Goal: Task Accomplishment & Management: Use online tool/utility

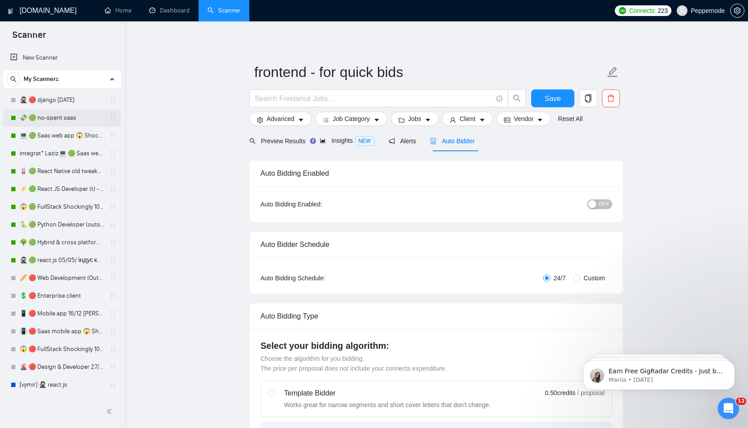
click at [48, 116] on link "💸 🟢 no-spent saas" at bounding box center [62, 118] width 85 height 18
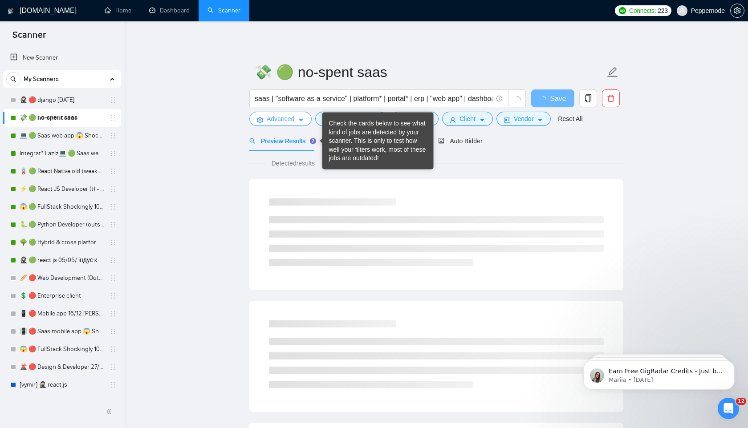
click at [296, 122] on button "Advanced" at bounding box center [280, 119] width 62 height 14
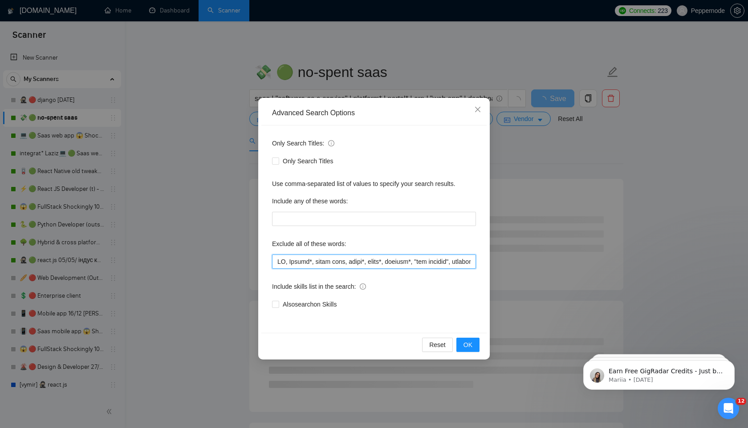
click at [327, 267] on input "text" at bounding box center [374, 262] width 204 height 14
click at [341, 267] on input "text" at bounding box center [374, 262] width 204 height 14
click at [382, 257] on input "text" at bounding box center [374, 262] width 204 height 14
paste input ", "Retail Express", Smartlead, "[DOMAIN_NAME]", unleashed, "[DOMAIN_NAME]""
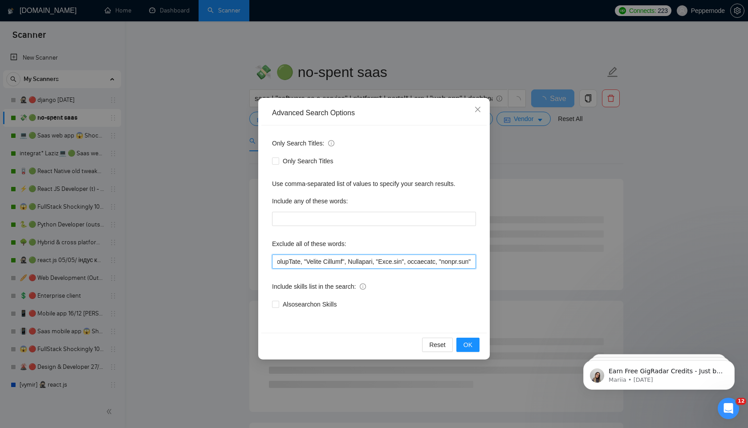
scroll to position [0, 13138]
type input "LO, Ipsumd*, sitam cons, adipi*, elits*, doeiusm*, "tem incidid", utlabor*, Etd…"
click at [465, 344] on span "OK" at bounding box center [467, 345] width 9 height 10
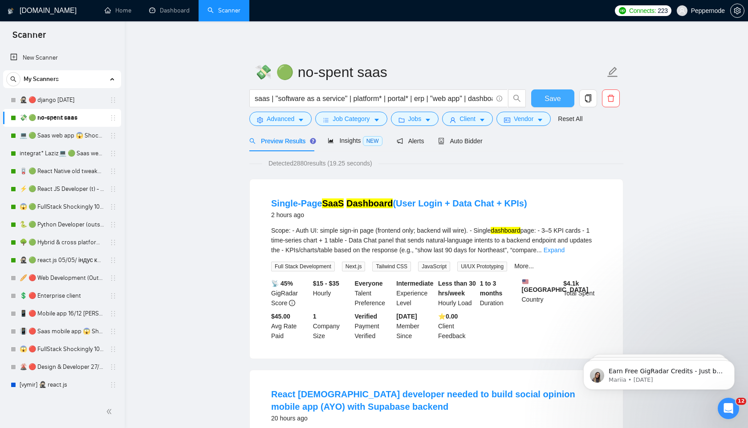
click at [555, 98] on span "Save" at bounding box center [552, 98] width 16 height 11
click at [53, 138] on link "💻 🟢 Saas web app 😱 Shockingly 27/11" at bounding box center [62, 136] width 85 height 18
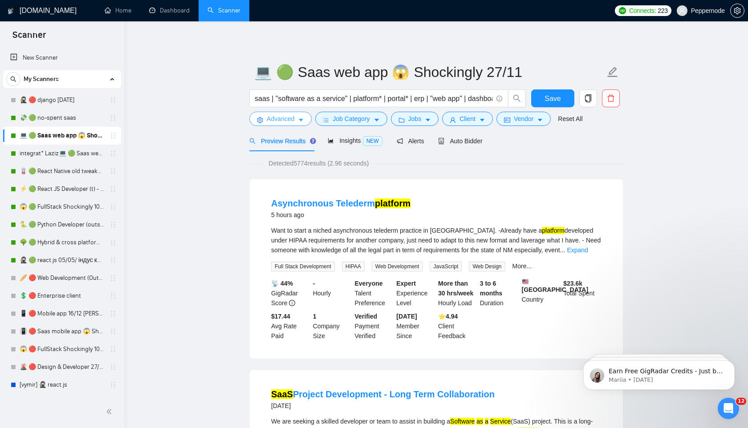
click at [291, 120] on span "Advanced" at bounding box center [281, 119] width 28 height 10
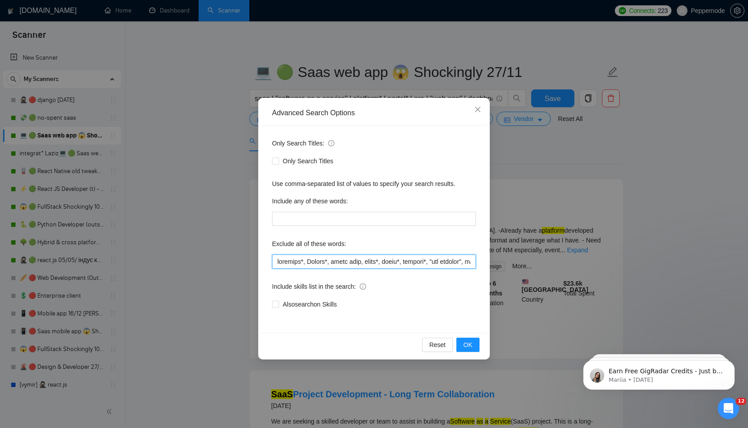
click at [339, 262] on input "text" at bounding box center [374, 262] width 204 height 14
paste input ", "Retail Express", Smartlead, "[DOMAIN_NAME]", unleashed, "[DOMAIN_NAME]""
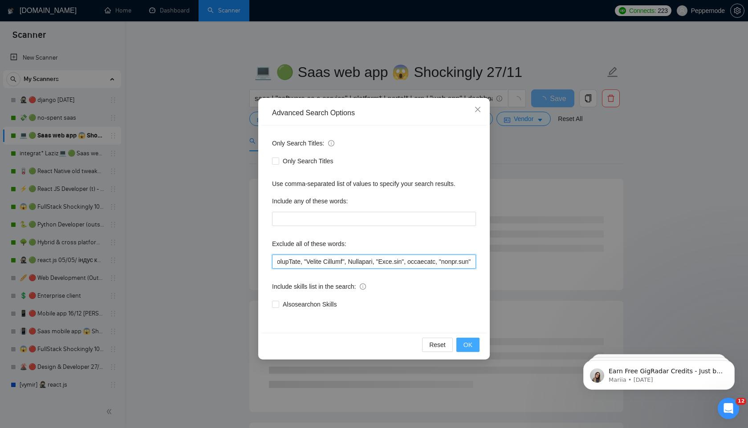
type input "loremips*, Dolors*, ametc adip, elits*, doeiu*, tempori*, "utl etdolor", magnaa…"
click at [465, 349] on span "OK" at bounding box center [467, 345] width 9 height 10
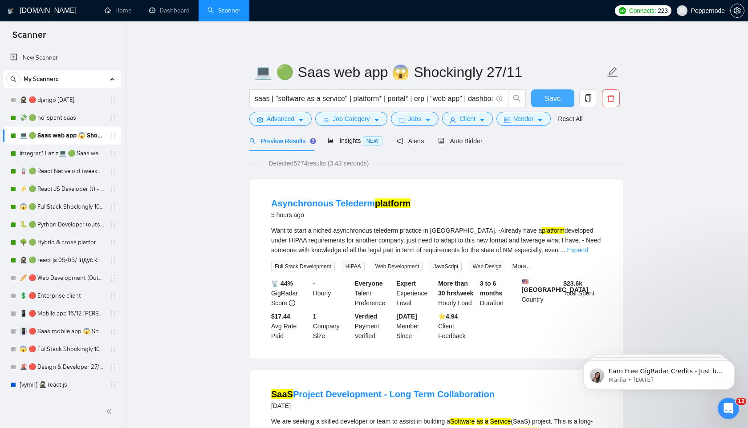
click at [555, 102] on span "Save" at bounding box center [552, 98] width 16 height 11
click at [42, 154] on link "integrat* Laziz💻 🟢 Saas web app 😱 Shockingly 27/11" at bounding box center [62, 154] width 85 height 18
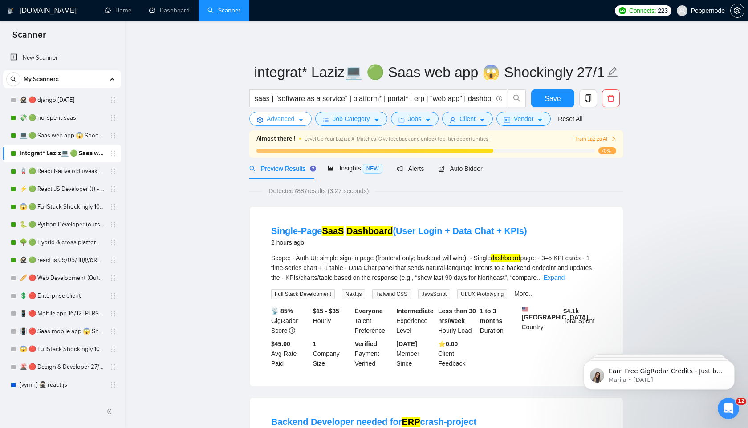
click at [296, 118] on button "Advanced" at bounding box center [280, 119] width 62 height 14
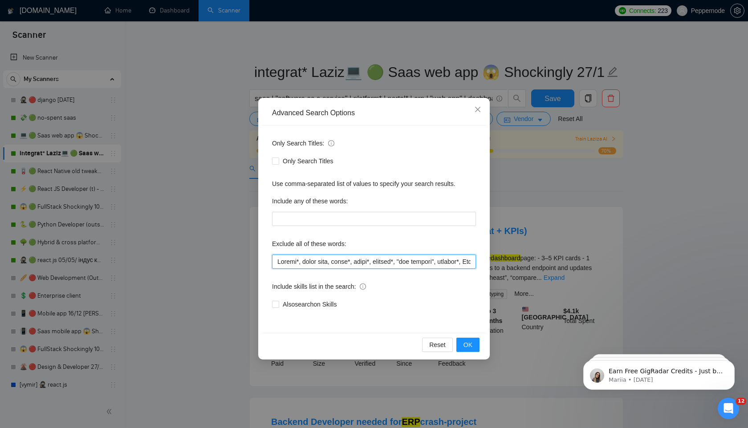
click at [354, 262] on input "text" at bounding box center [374, 262] width 204 height 14
paste input ", "Retail Express", Smartlead, "[DOMAIN_NAME]", unleashed, "[DOMAIN_NAME]""
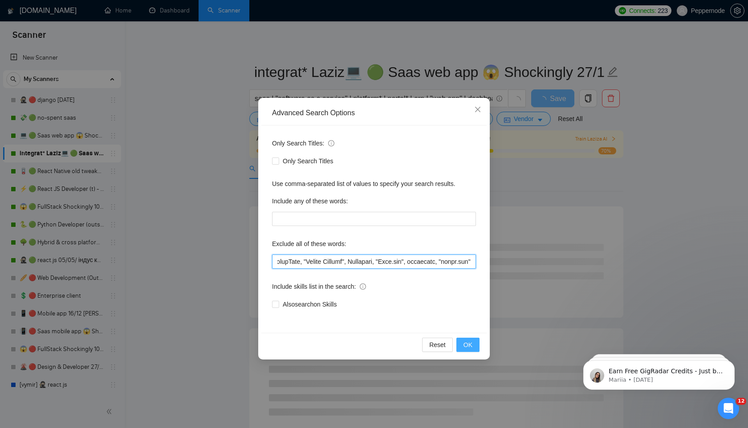
type input "Loremi*, dolor sita, conse*, adipi*, elitsed*, "doe tempori", utlabor*, Etd-Mag…"
click at [471, 343] on span "OK" at bounding box center [467, 345] width 9 height 10
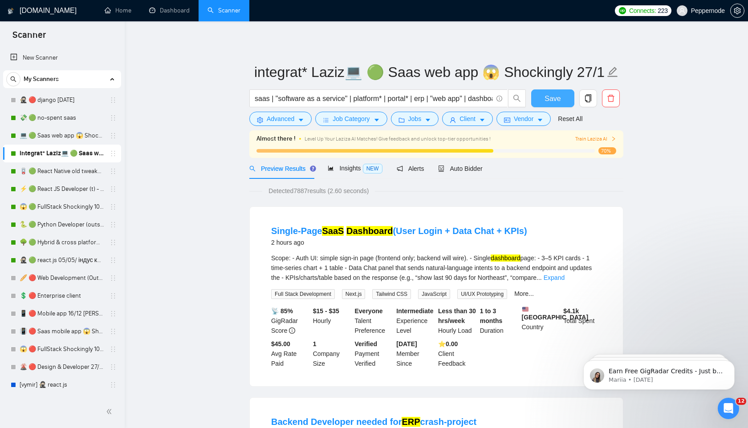
click at [554, 93] on button "Save" at bounding box center [552, 98] width 43 height 18
click at [73, 169] on link "🪫 🟢 React Native old tweaked 05.05 індус копі" at bounding box center [62, 171] width 85 height 18
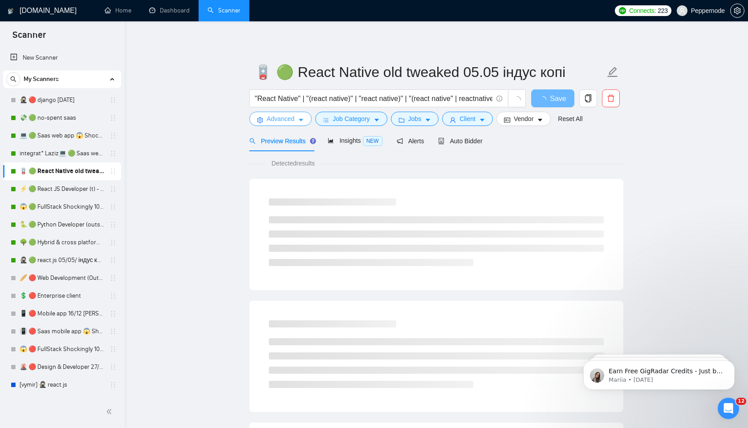
click at [293, 121] on span "Advanced" at bounding box center [281, 119] width 28 height 10
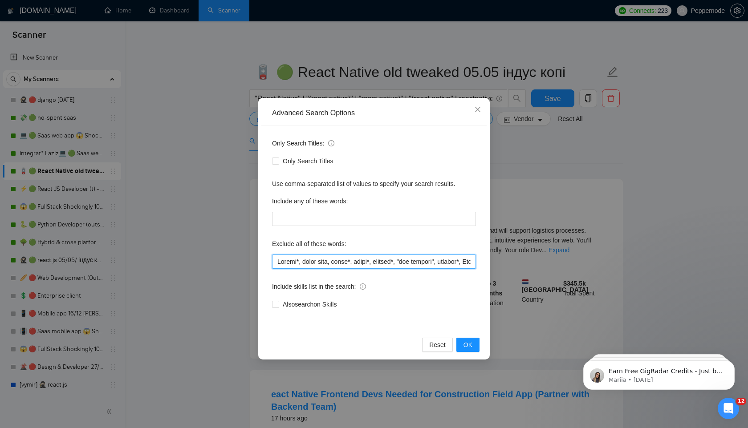
click at [354, 259] on input "text" at bounding box center [374, 262] width 204 height 14
paste input ", "Retail Express", Smartlead, "[DOMAIN_NAME]", unleashed, "[DOMAIN_NAME]""
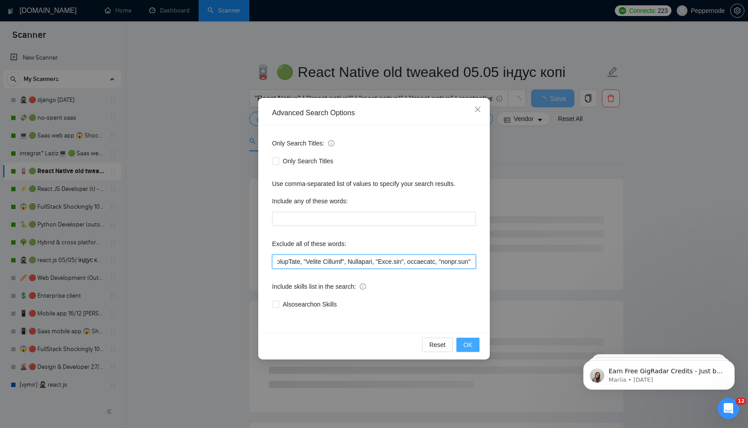
type input "Loremi*, dolor sita, conse*, adipi*, elitsed*, "doe tempori", utlabor*, Etd-Mag…"
click at [468, 344] on span "OK" at bounding box center [467, 345] width 9 height 10
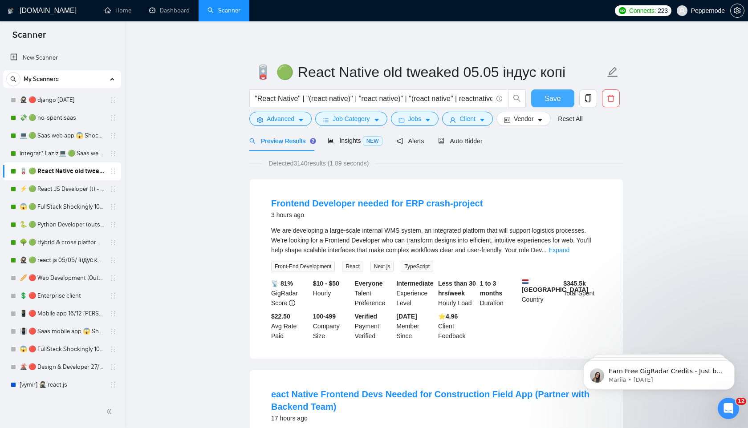
click at [546, 100] on span "Save" at bounding box center [552, 98] width 16 height 11
click at [72, 185] on link "⚡ 🟢 React JS Developer (t) - short 24/03" at bounding box center [62, 189] width 85 height 18
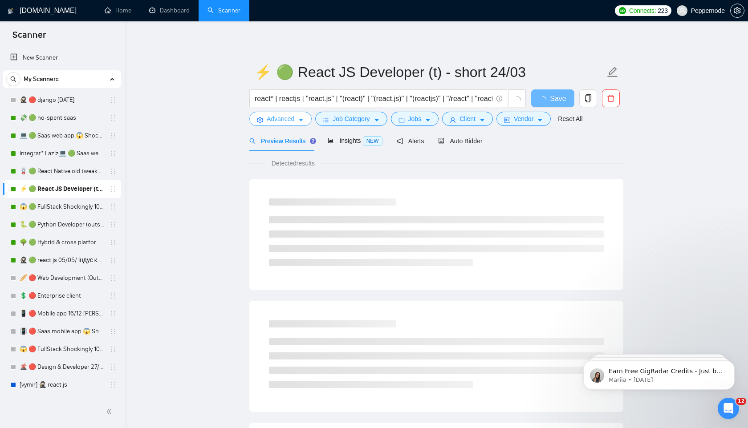
click at [300, 122] on icon "caret-down" at bounding box center [301, 120] width 6 height 6
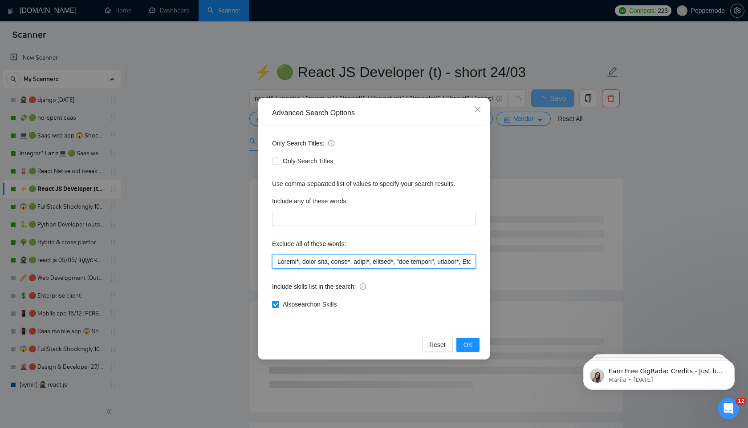
click at [349, 263] on input "text" at bounding box center [374, 262] width 204 height 14
paste input ", "Retail Express", Smartlead, "[DOMAIN_NAME]", unleashed, "[DOMAIN_NAME]""
type input "Loremi*, dolor sita, conse*, adipi*, elitsed*, "doe tempori", utlabor*, Etd-Mag…"
click at [476, 347] on button "OK" at bounding box center [467, 345] width 23 height 14
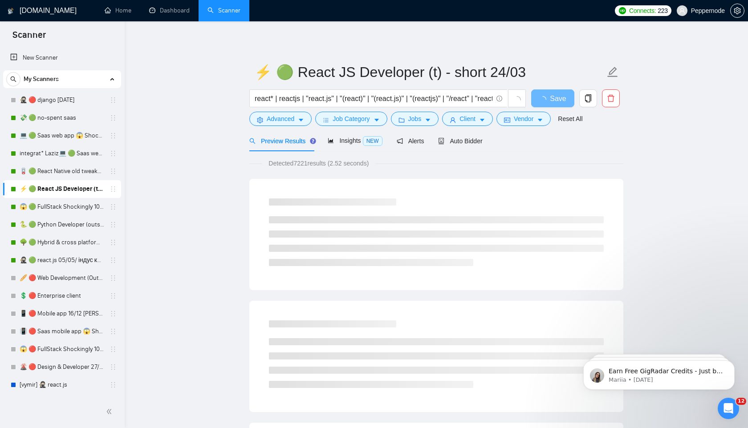
scroll to position [0, 0]
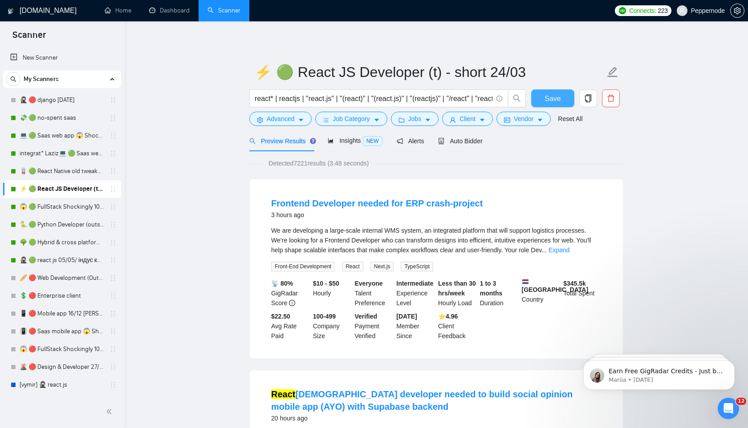
click at [548, 96] on span "Save" at bounding box center [552, 98] width 16 height 11
click at [53, 206] on link "😱 🟢 FullStack Shockingly 10/01" at bounding box center [62, 207] width 85 height 18
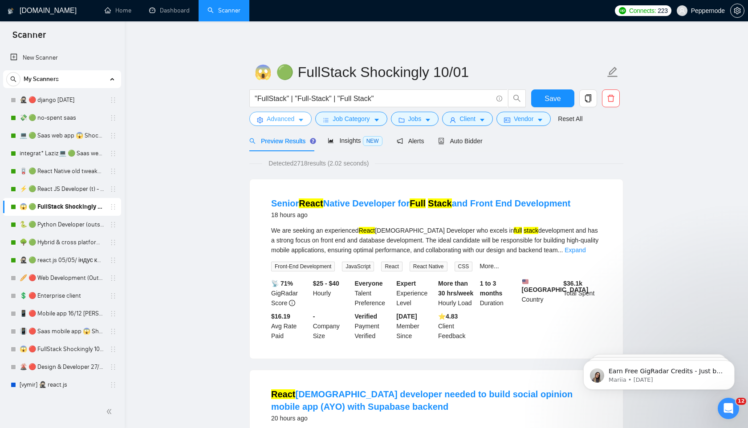
click at [298, 119] on button "Advanced" at bounding box center [280, 119] width 62 height 14
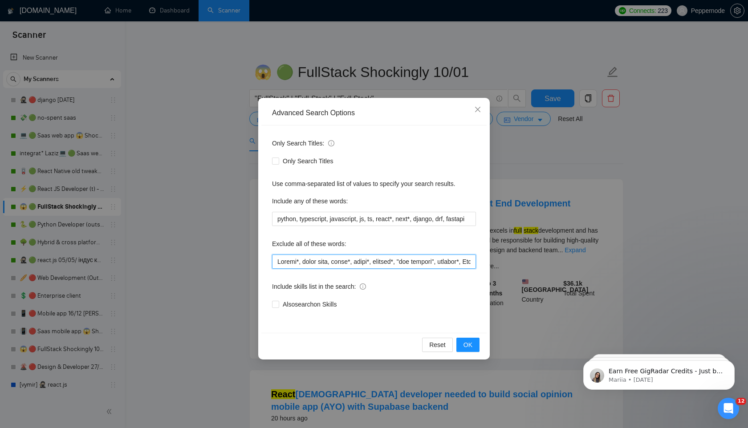
click at [332, 263] on input "text" at bounding box center [374, 262] width 204 height 14
paste input ", "Retail Express", Smartlead, "[DOMAIN_NAME]", unleashed, "[DOMAIN_NAME]""
type input "Loremi*, dolor sita, conse*, adipi*, elitsed*, "doe tempori", utlabor*, Etd-Mag…"
click at [467, 340] on span "OK" at bounding box center [467, 345] width 9 height 10
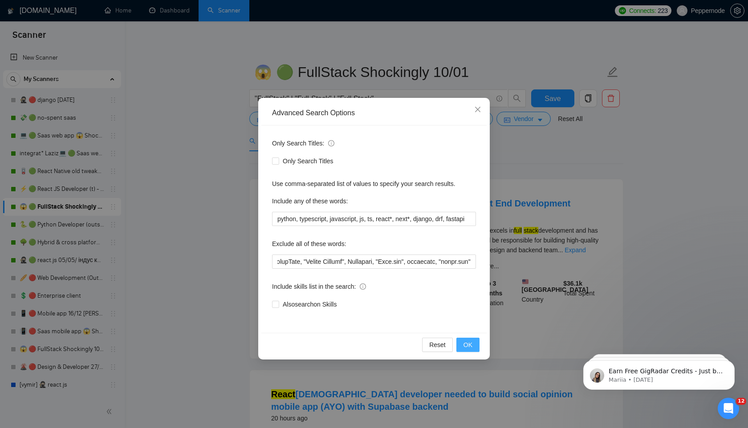
scroll to position [0, 0]
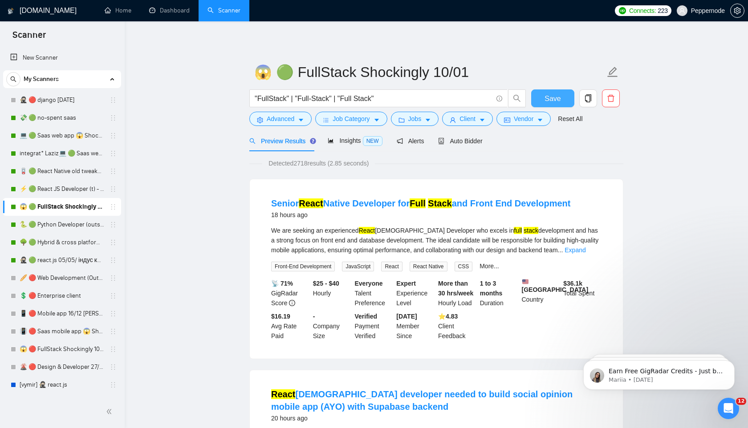
click at [540, 96] on button "Save" at bounding box center [552, 98] width 43 height 18
click at [64, 223] on link "🐍 🟢 Python Developer (outstaff)" at bounding box center [62, 225] width 85 height 18
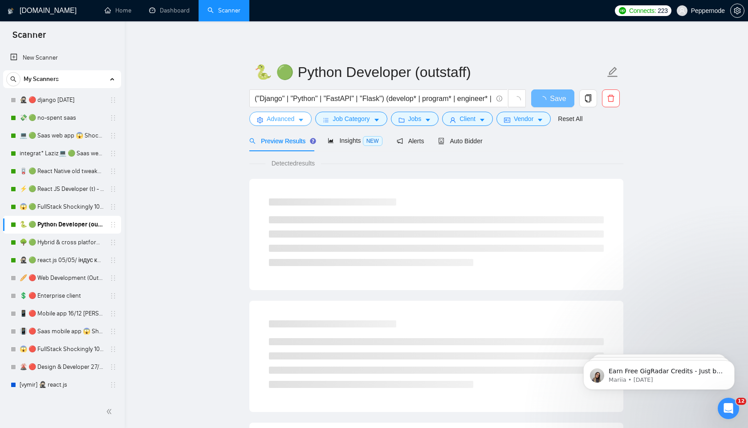
click at [302, 119] on icon "caret-down" at bounding box center [301, 120] width 4 height 3
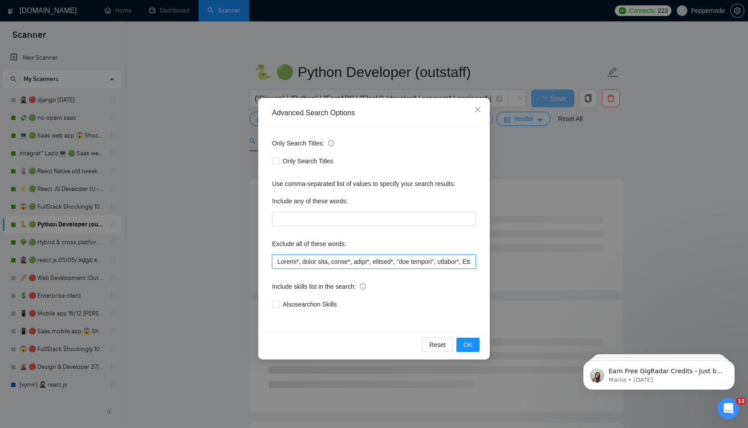
click at [362, 260] on input "text" at bounding box center [374, 262] width 204 height 14
paste input ", "Retail Express", Smartlead, "[DOMAIN_NAME]", unleashed, "[DOMAIN_NAME]""
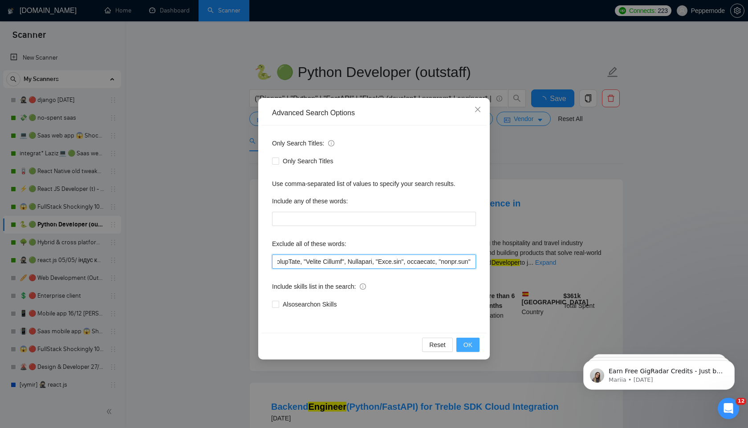
type input "Loremi*, dolor sita, conse*, adipi*, elitsed*, "doe tempori", utlabor*, Etd-Mag…"
click at [469, 348] on span "OK" at bounding box center [467, 345] width 9 height 10
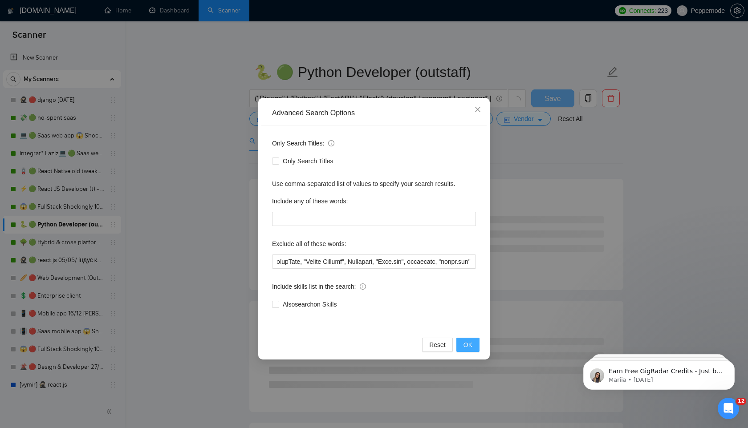
scroll to position [0, 0]
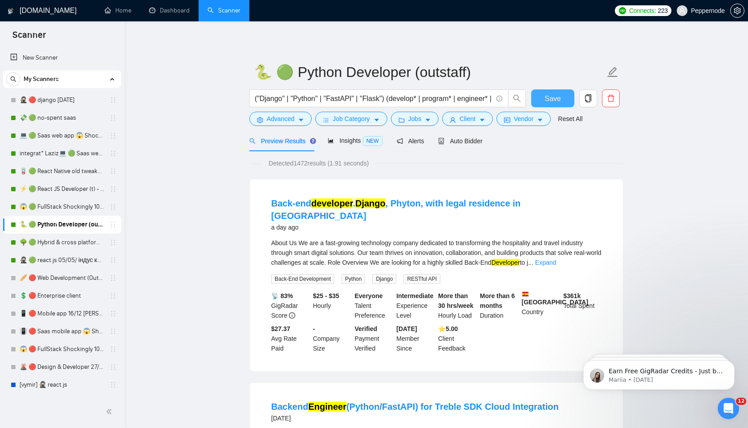
click at [551, 97] on span "Save" at bounding box center [552, 98] width 16 height 11
click at [56, 244] on link "🌳 🟢 Hybrid & cross platform 07/04 changed start" at bounding box center [62, 243] width 85 height 18
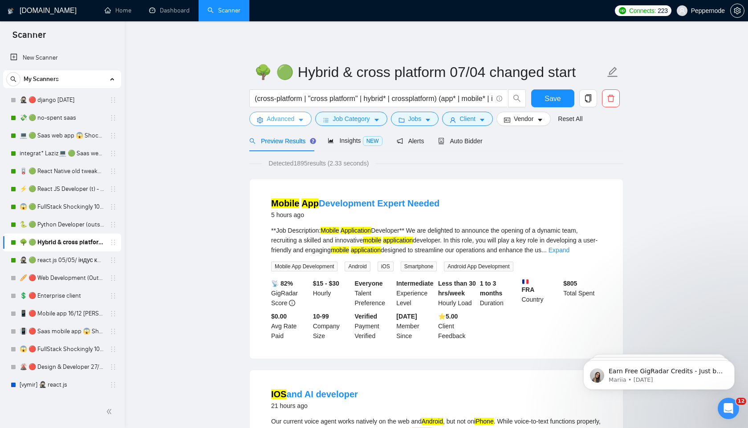
click at [293, 118] on span "Advanced" at bounding box center [281, 119] width 28 height 10
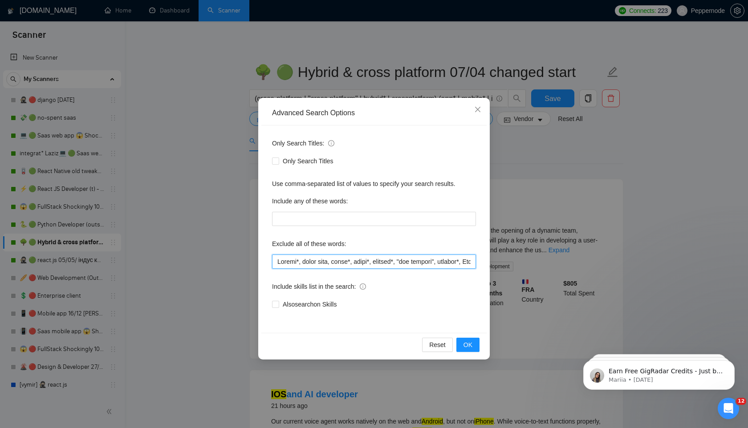
click at [313, 263] on input "text" at bounding box center [374, 262] width 204 height 14
paste input ", "Retail Express", Smartlead, "[DOMAIN_NAME]", unleashed, "[DOMAIN_NAME]""
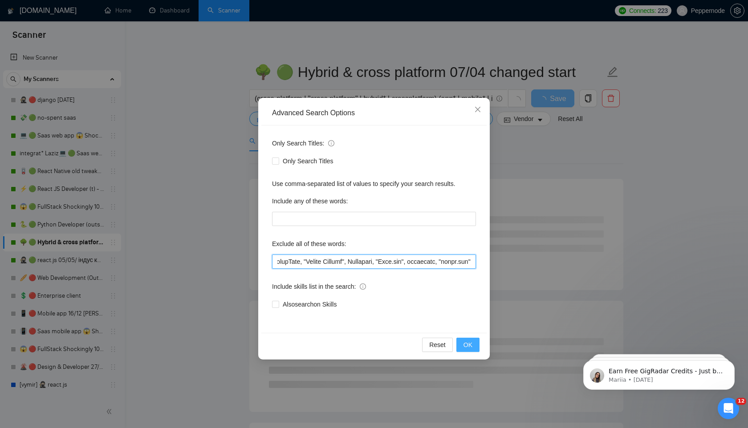
type input "Loremi*, dolor sita, conse*, adipi*, elitsed*, "doe tempori", utlabor*, Etd-Mag…"
click at [468, 345] on span "OK" at bounding box center [467, 345] width 9 height 10
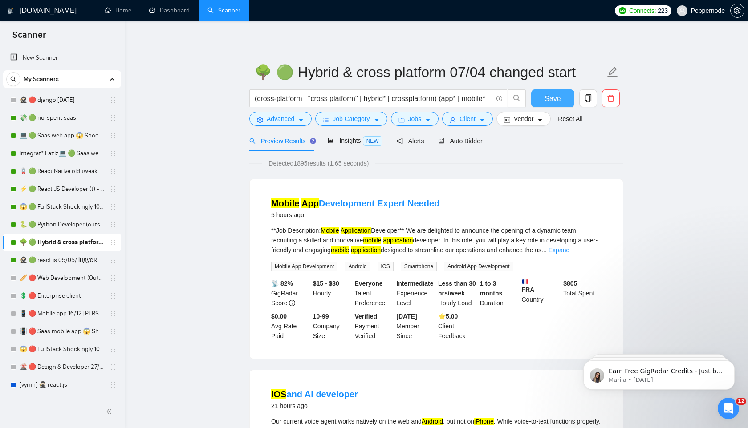
click at [558, 97] on span "Save" at bounding box center [552, 98] width 16 height 11
click at [56, 258] on link "🥷🏻 🟢 react.js 05/05/ індус копі 19/05 change end" at bounding box center [62, 261] width 85 height 18
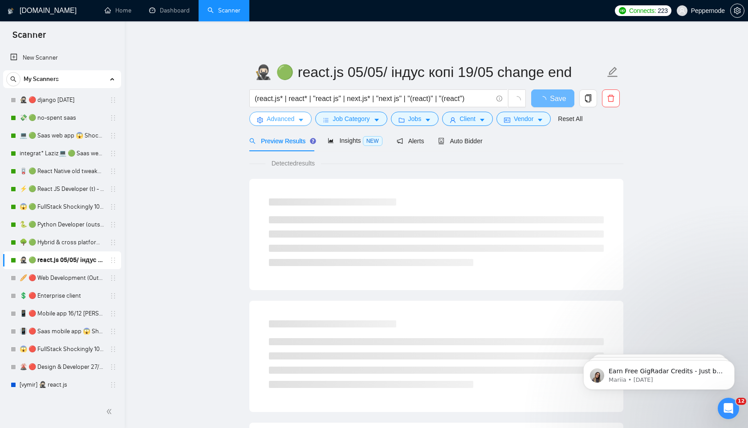
click at [300, 118] on icon "caret-down" at bounding box center [301, 120] width 6 height 6
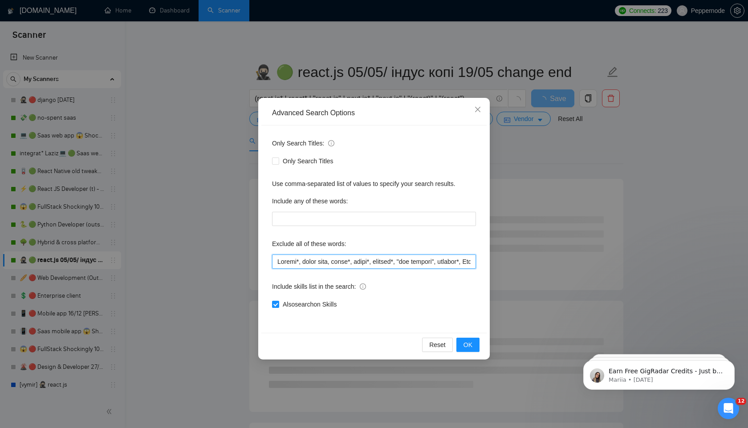
click at [389, 262] on input "text" at bounding box center [374, 262] width 204 height 14
paste input ", "Retail Express", Smartlead, "[DOMAIN_NAME]", unleashed, "[DOMAIN_NAME]""
type input "Loremi*, dolor sita, conse*, adipi*, elitsed*, "doe tempori", utlabor*, Etd-Mag…"
click at [471, 345] on span "OK" at bounding box center [467, 345] width 9 height 10
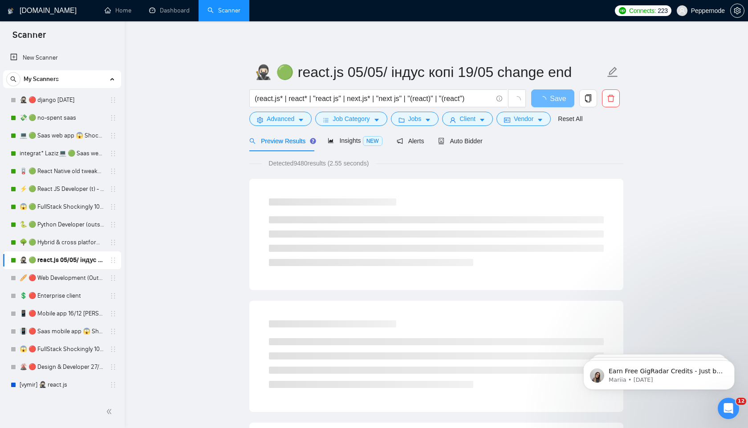
scroll to position [0, 0]
click at [485, 120] on icon "caret-down" at bounding box center [482, 120] width 6 height 6
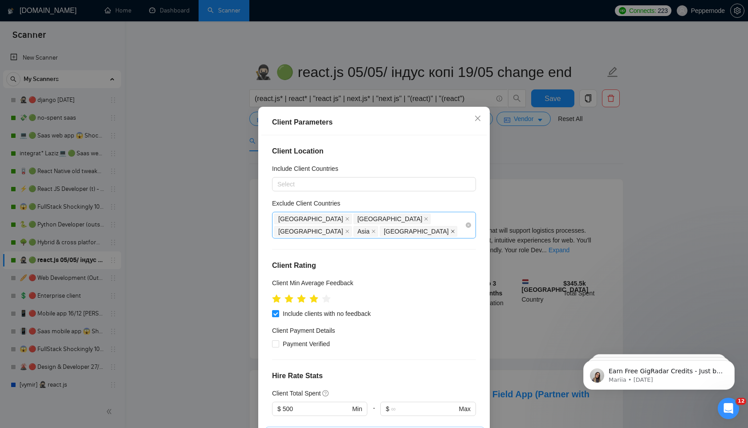
click at [451, 229] on icon "close" at bounding box center [453, 231] width 4 height 4
click at [470, 197] on div "Client Location Include Client Countries Select Exclude Client Countries [GEOGR…" at bounding box center [373, 285] width 225 height 300
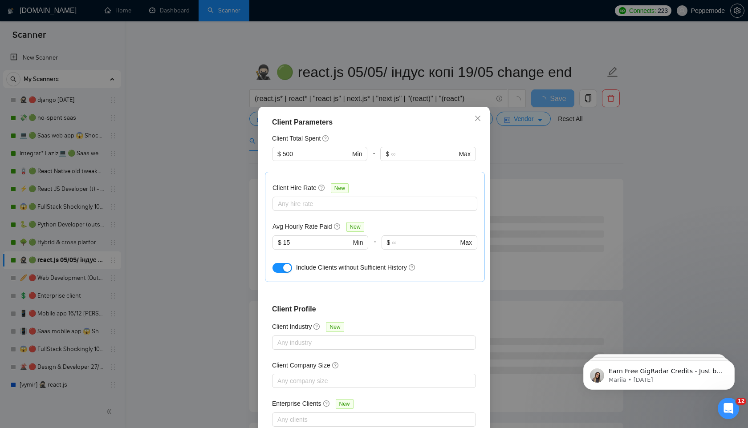
scroll to position [46, 0]
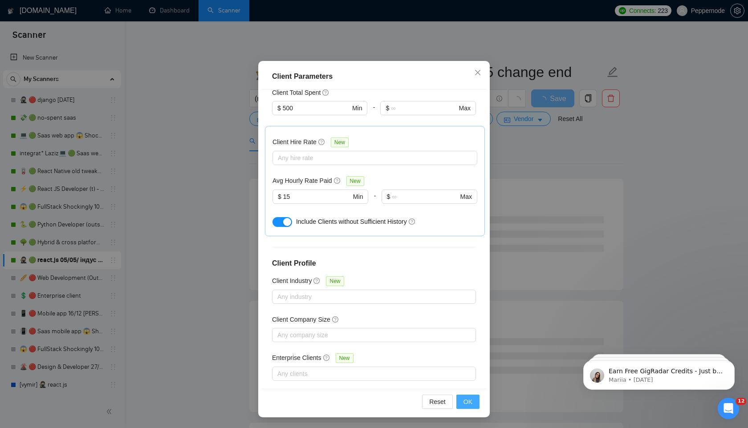
click at [474, 407] on button "OK" at bounding box center [467, 402] width 23 height 14
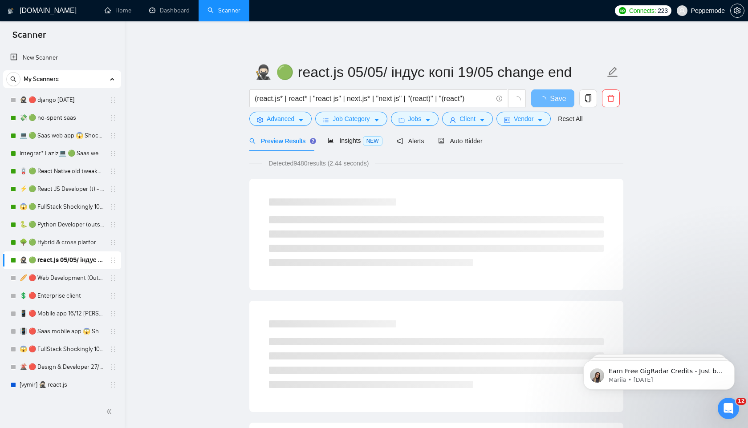
scroll to position [0, 0]
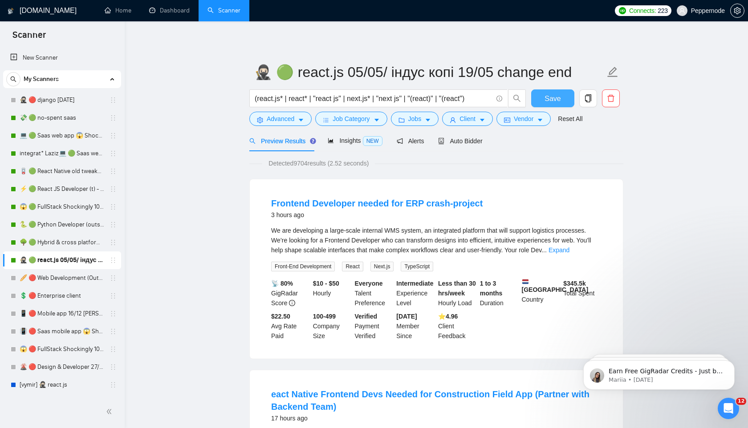
click at [550, 97] on span "Save" at bounding box center [552, 98] width 16 height 11
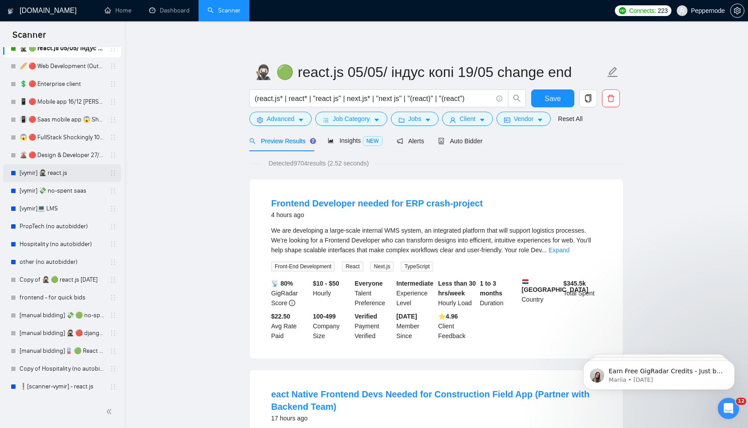
click at [47, 170] on link "[vymir] 🥷🏻 react.js" at bounding box center [62, 173] width 85 height 18
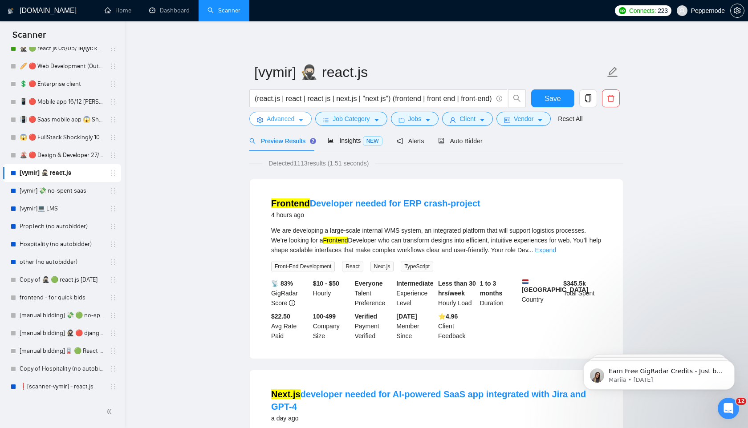
click at [304, 122] on icon "caret-down" at bounding box center [301, 120] width 6 height 6
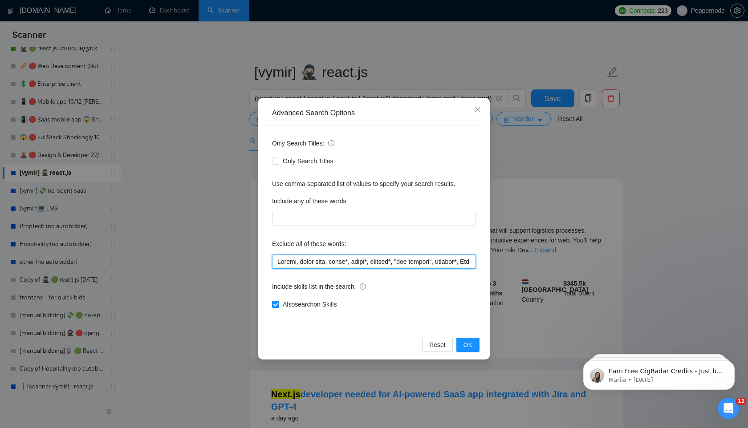
click at [365, 261] on input "text" at bounding box center [374, 262] width 204 height 14
paste input "*, lorem ipsu, dolor*, sitam*, consect*, "adi elitsed", doeiusm*, Tem-Incidi, U…"
type input "Loremi*, dolor sita, conse*, adipi*, elitsed*, "doe tempori", utlabor*, Etd-Mag…"
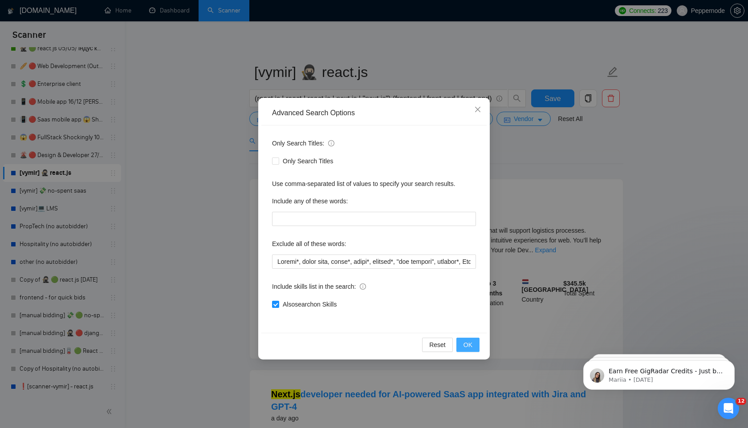
click at [465, 345] on span "OK" at bounding box center [467, 345] width 9 height 10
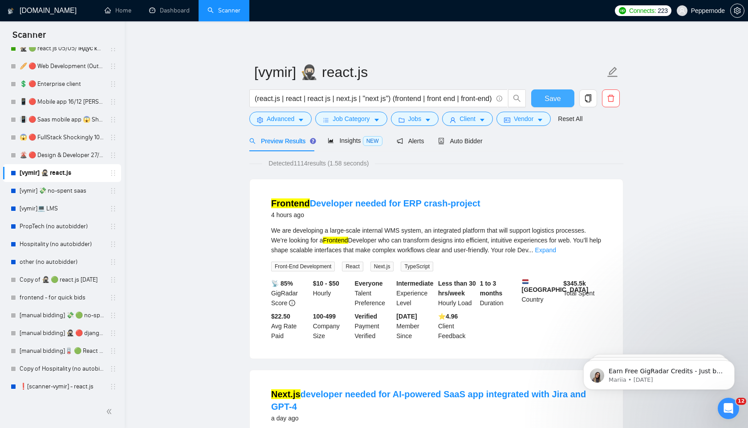
click at [545, 98] on span "Save" at bounding box center [552, 98] width 16 height 11
click at [51, 192] on link "[vymir] 💸 no-spent saas" at bounding box center [62, 191] width 85 height 18
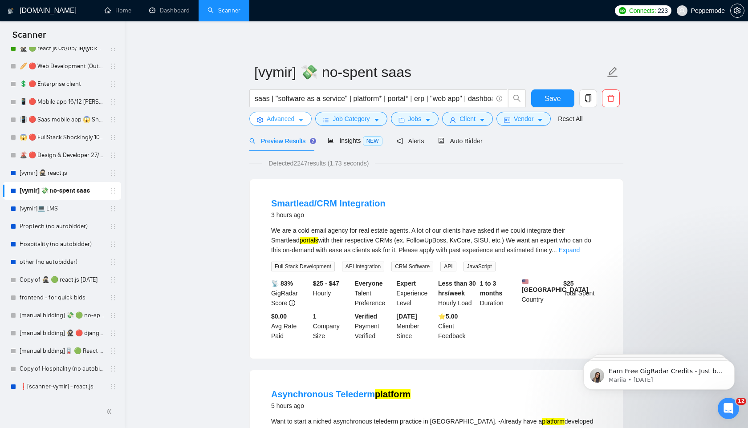
click at [280, 119] on span "Advanced" at bounding box center [281, 119] width 28 height 10
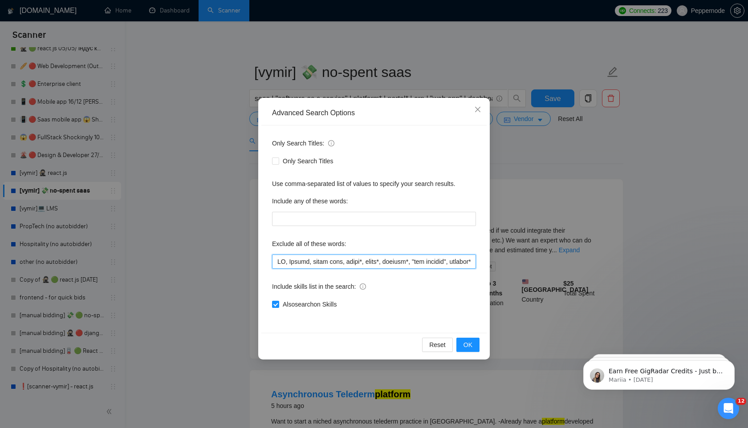
click at [360, 264] on input "text" at bounding box center [374, 262] width 204 height 14
paste input "Loremi*, dolor sita, conse*, adipi*, elitsed*, "doe tempori", utlabor*, Etd-Mag…"
type input "Loremi*, dolor sita, conse*, adipi*, elitsed*, "doe tempori", utlabor*, Etd-Mag…"
click at [471, 346] on span "OK" at bounding box center [467, 345] width 9 height 10
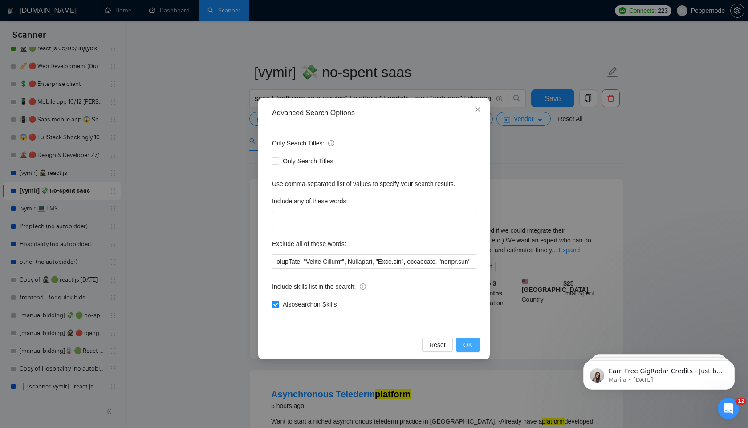
scroll to position [0, 0]
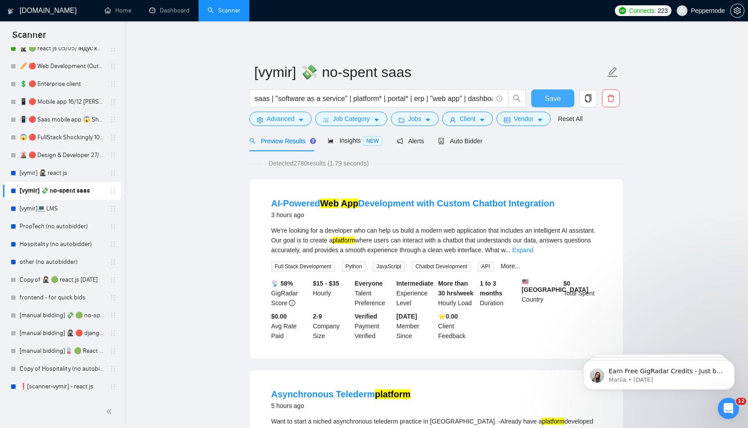
click at [553, 98] on span "Save" at bounding box center [552, 98] width 16 height 11
click at [52, 206] on link "[vymir]💻 LMS" at bounding box center [62, 209] width 85 height 18
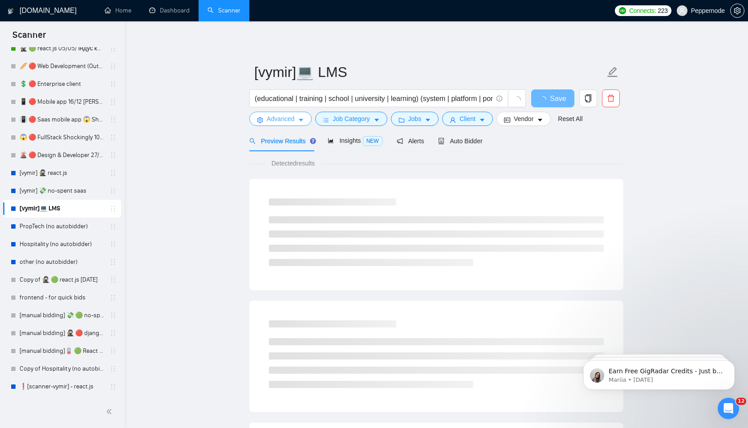
click at [288, 121] on span "Advanced" at bounding box center [281, 119] width 28 height 10
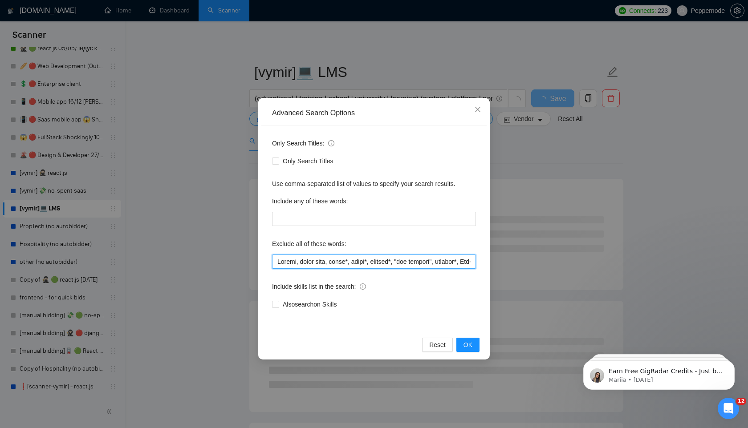
click at [365, 264] on input "text" at bounding box center [374, 262] width 204 height 14
paste input "*, lorem ipsu, dolor*, sitam*, consect*, "adi elitsed", doeiusm*, Tem-Incidi, U…"
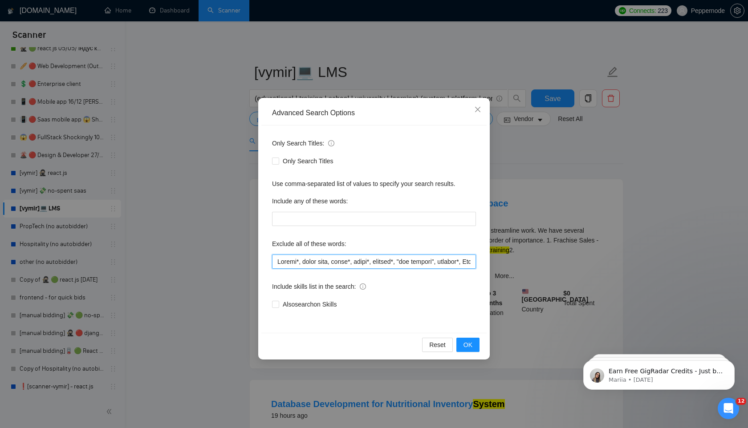
scroll to position [0, 13129]
type input "Loremi*, dolor sita, conse*, adipi*, elitsed*, "doe tempori", utlabor*, Etd-Mag…"
click at [470, 346] on span "OK" at bounding box center [467, 345] width 9 height 10
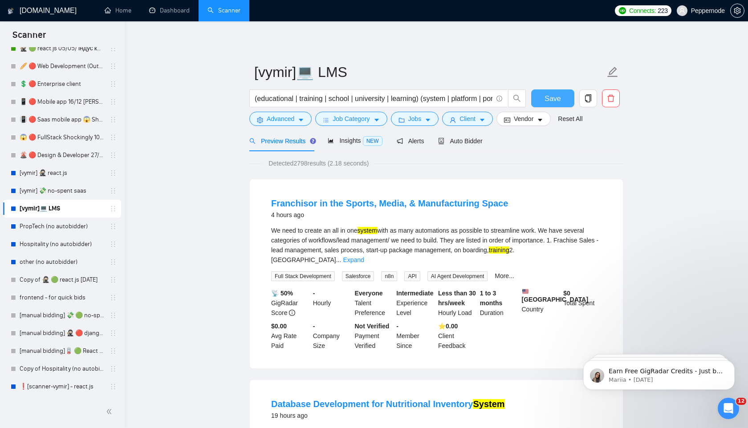
click at [550, 99] on span "Save" at bounding box center [552, 98] width 16 height 11
click at [42, 226] on link "PropTech (no autobidder)" at bounding box center [62, 227] width 85 height 18
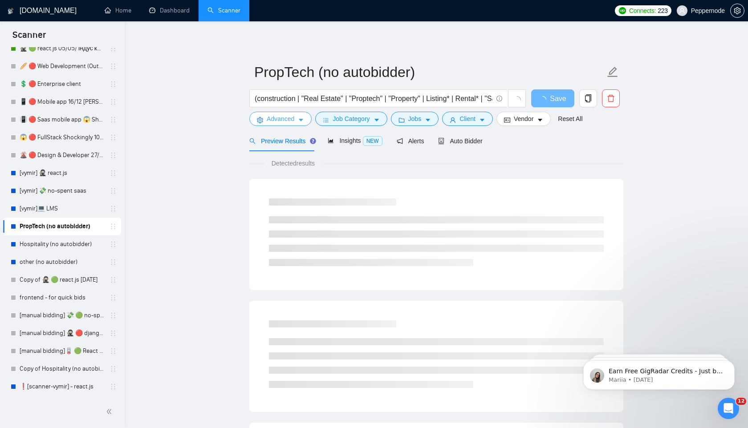
click at [289, 120] on span "Advanced" at bounding box center [281, 119] width 28 height 10
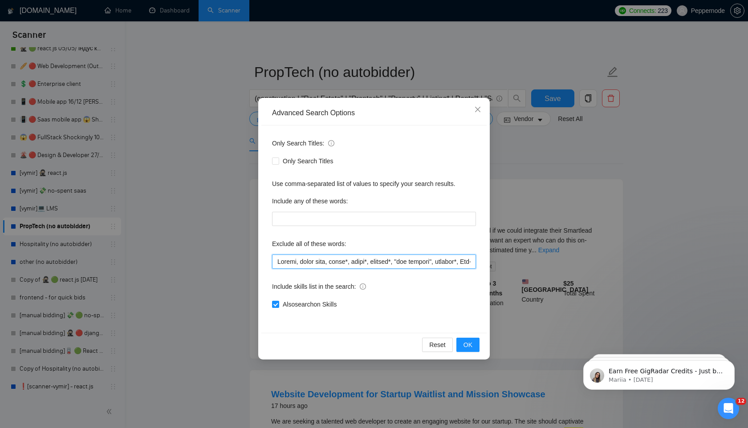
click at [334, 260] on input "text" at bounding box center [374, 262] width 204 height 14
paste input "*, lorem ipsu, dolor*, sitam*, consect*, "adi elitsed", doeiusm*, Tem-Incidi, U…"
type input "Loremi*, dolor sita, conse*, adipi*, elitsed*, "doe tempori", utlabor*, Etd-Mag…"
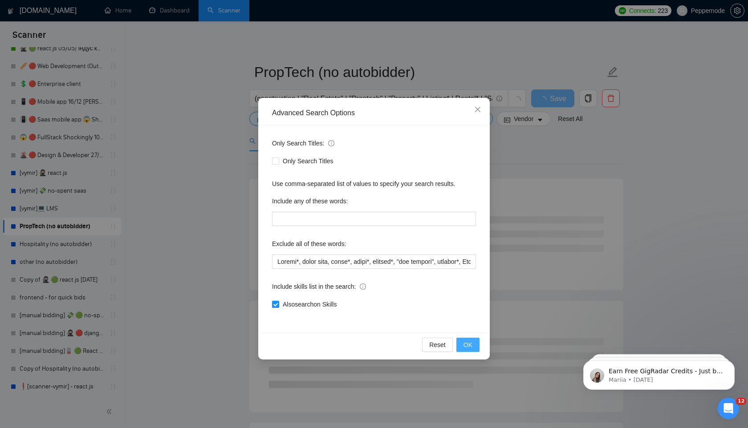
click at [463, 341] on span "OK" at bounding box center [467, 345] width 9 height 10
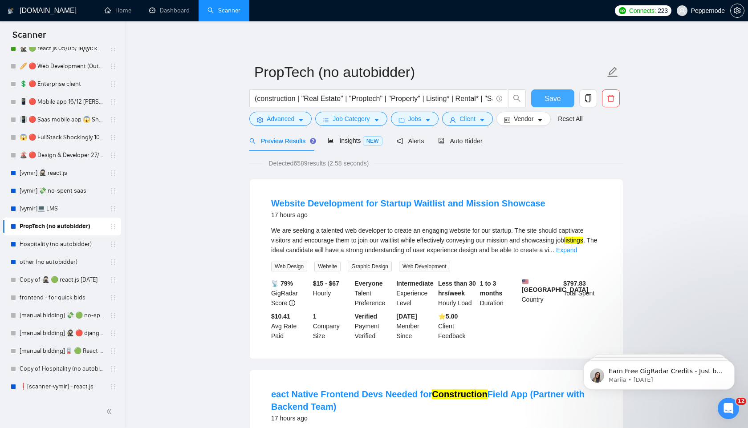
click at [552, 93] on span "Save" at bounding box center [552, 98] width 16 height 11
click at [72, 244] on link "Hospitality (no autobidder)" at bounding box center [62, 245] width 85 height 18
